Goal: Communication & Community: Participate in discussion

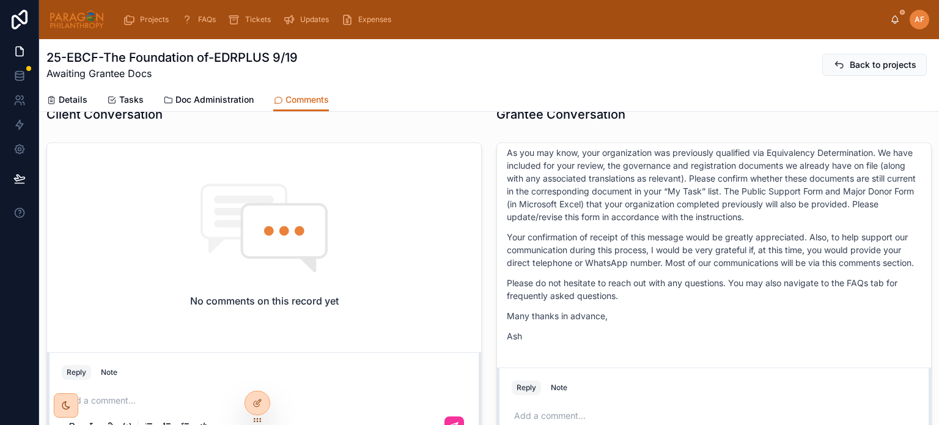
scroll to position [428, 0]
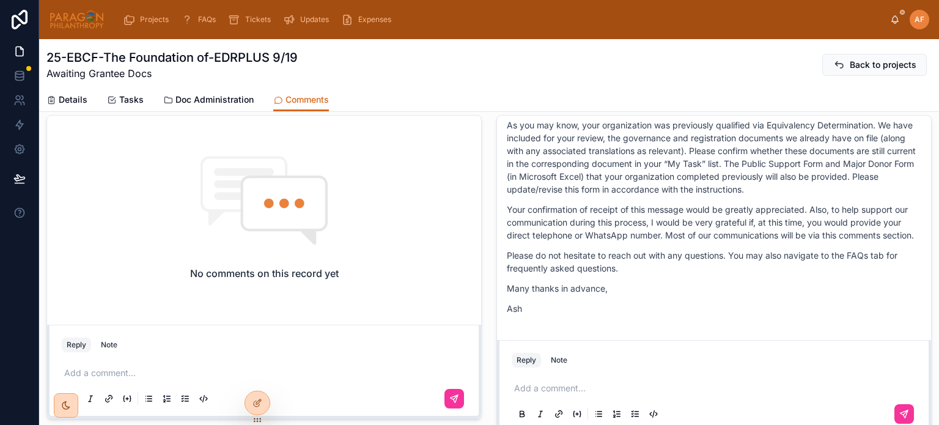
click at [164, 20] on span "Projects" at bounding box center [154, 20] width 29 height 10
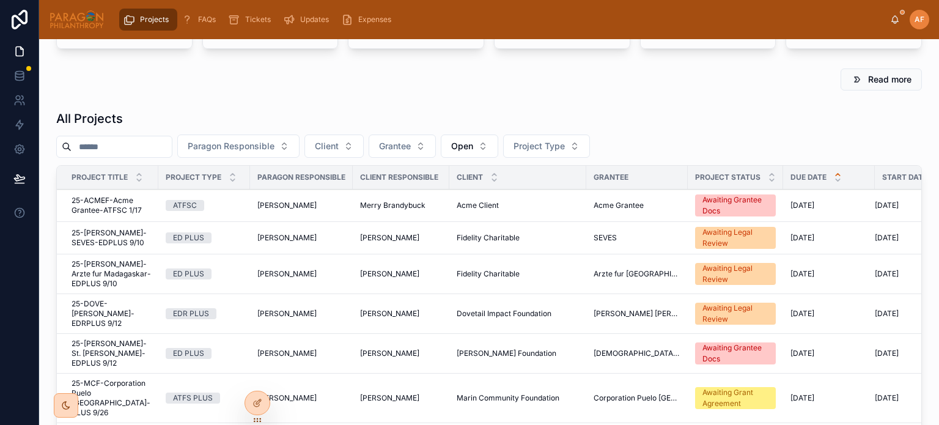
scroll to position [131, 0]
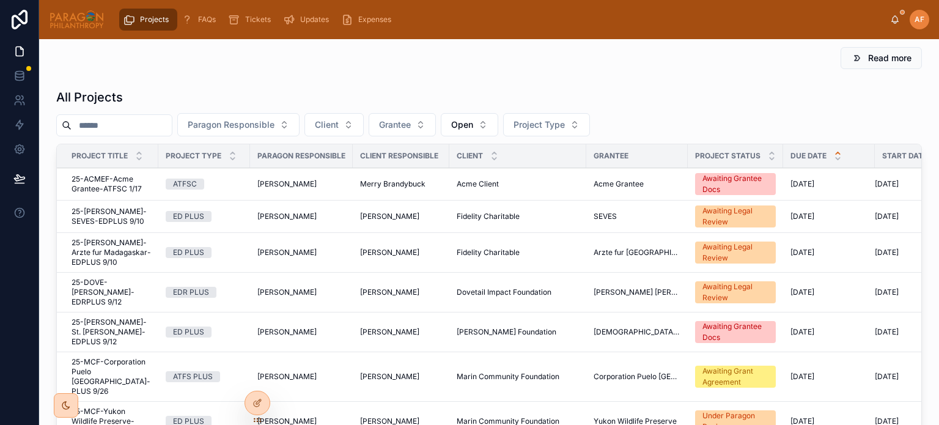
click at [237, 119] on span "Paragon Responsible" at bounding box center [231, 125] width 87 height 12
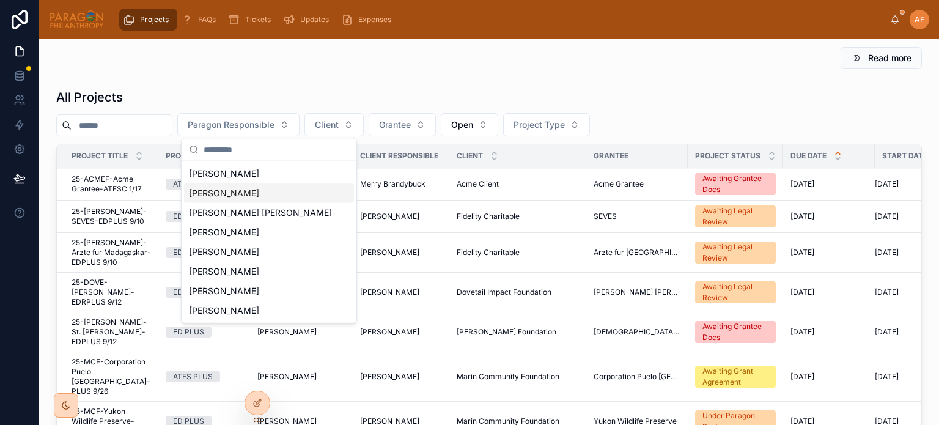
click at [230, 194] on span "[PERSON_NAME]" at bounding box center [224, 193] width 70 height 12
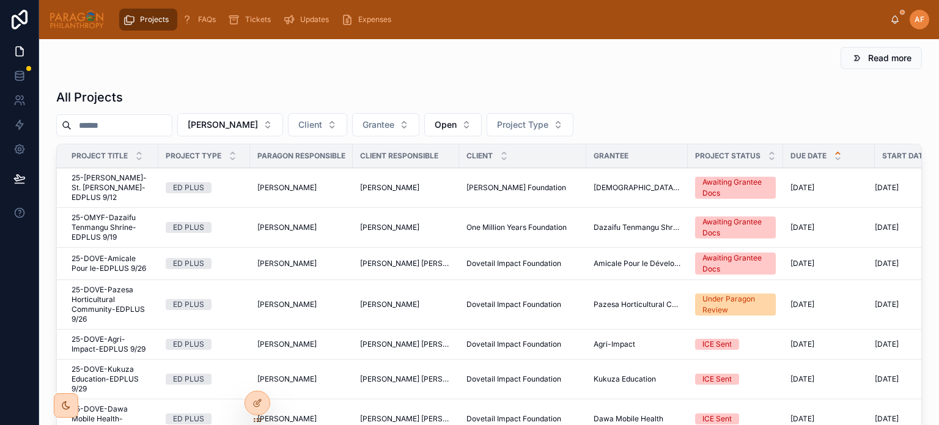
click at [127, 255] on span "25-DOVE-Amicale Pour le-EDPLUS 9/26" at bounding box center [111, 264] width 79 height 20
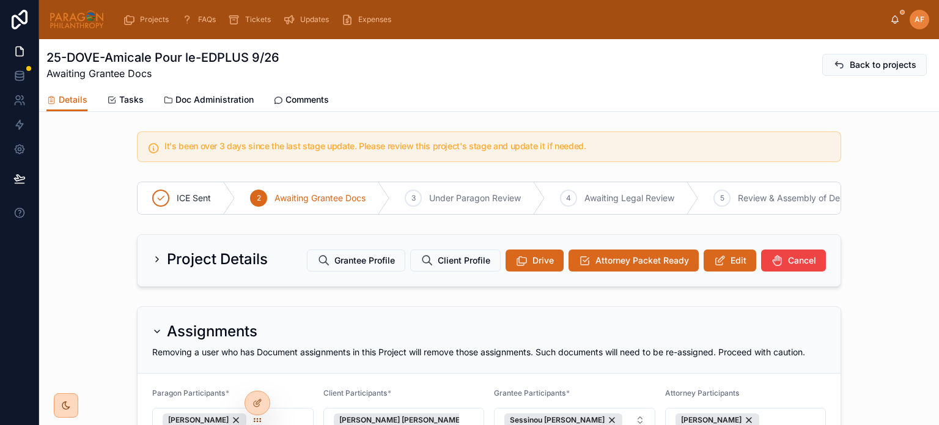
click at [301, 99] on span "Comments" at bounding box center [306, 100] width 43 height 12
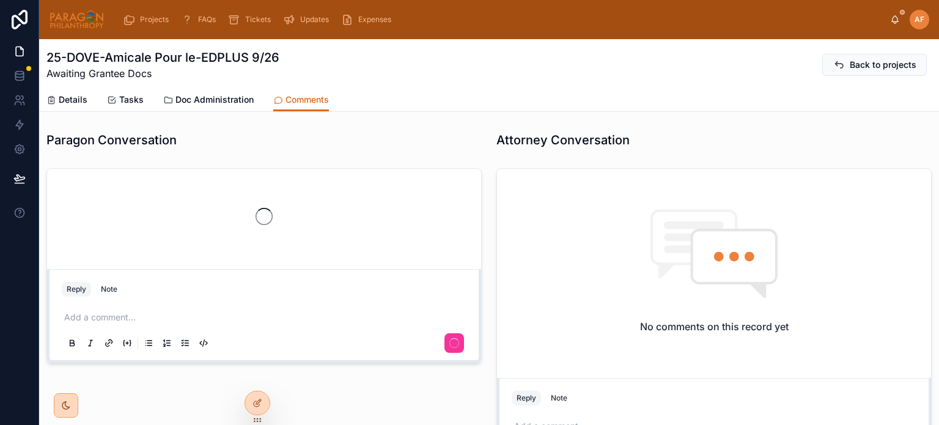
scroll to position [1934, 0]
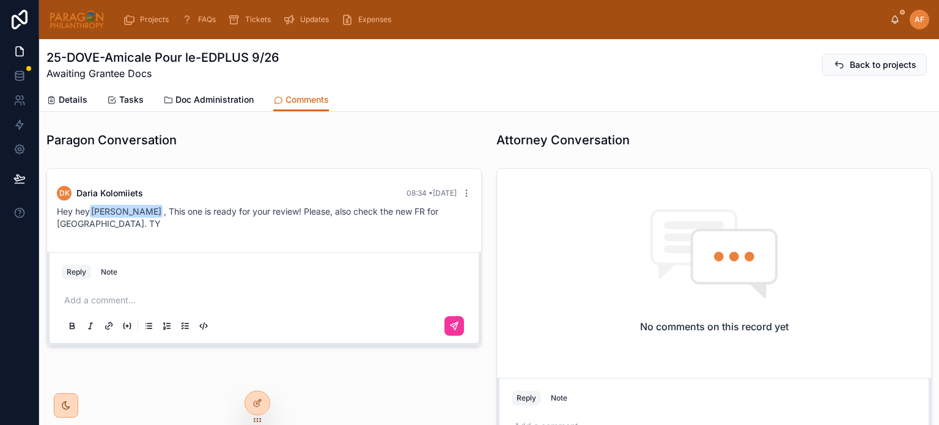
click at [133, 287] on div "Add a comment..." at bounding box center [264, 312] width 405 height 51
click at [122, 301] on p at bounding box center [266, 300] width 405 height 12
click at [452, 323] on icon at bounding box center [454, 325] width 7 height 7
